Goal: Transaction & Acquisition: Purchase product/service

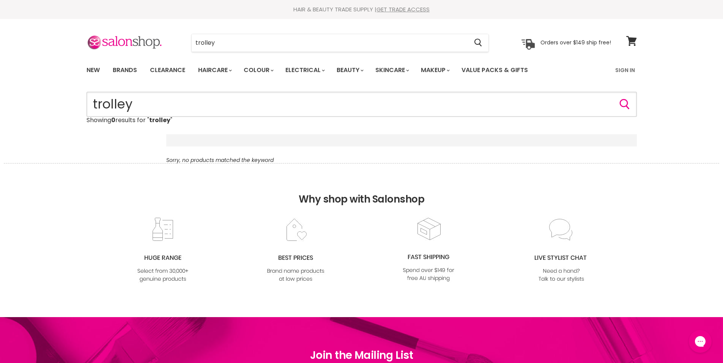
click at [123, 102] on input "trolley" at bounding box center [362, 104] width 551 height 25
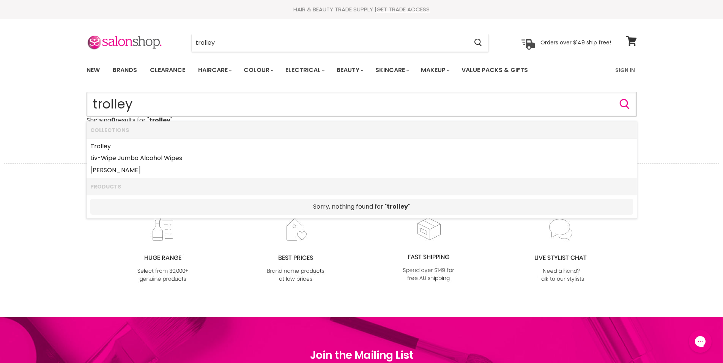
type input "trolly"
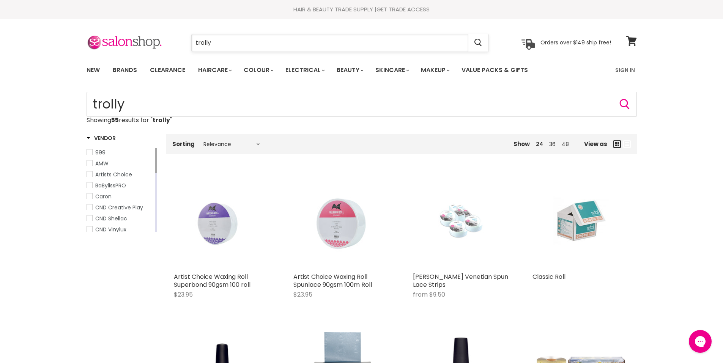
click at [217, 41] on input "trolly" at bounding box center [330, 42] width 277 height 17
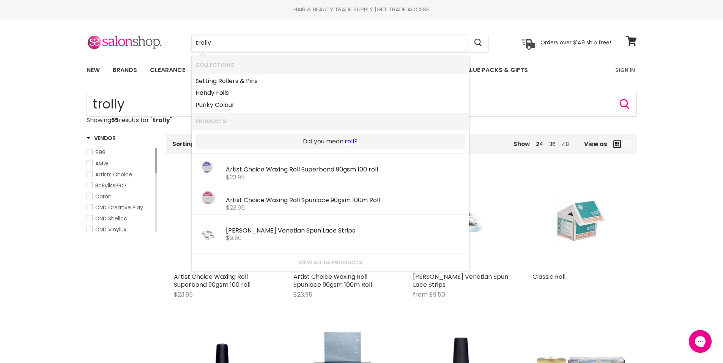
drag, startPoint x: 217, startPoint y: 41, endPoint x: 188, endPoint y: 43, distance: 28.9
click at [188, 43] on div "trolly Cancel" at bounding box center [340, 42] width 336 height 17
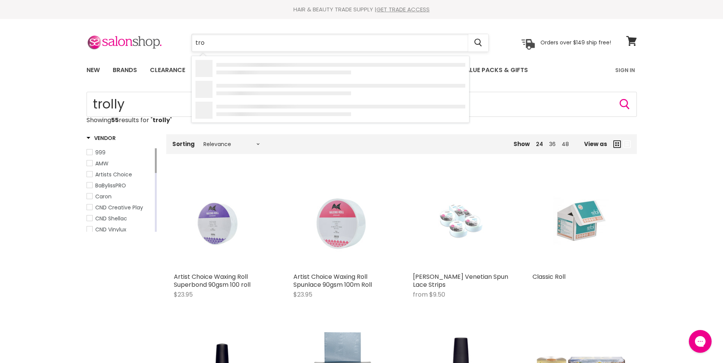
type input "trol"
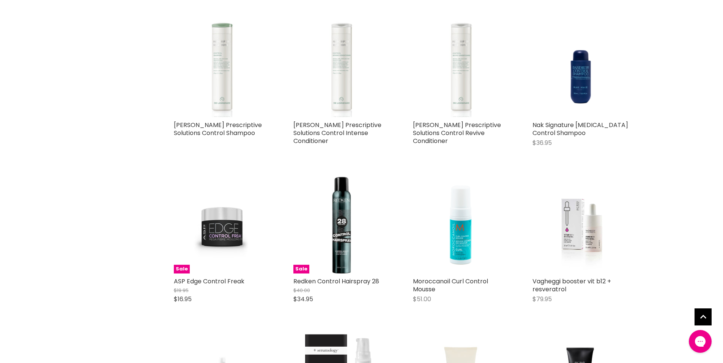
scroll to position [797, 0]
